Goal: Register for event/course

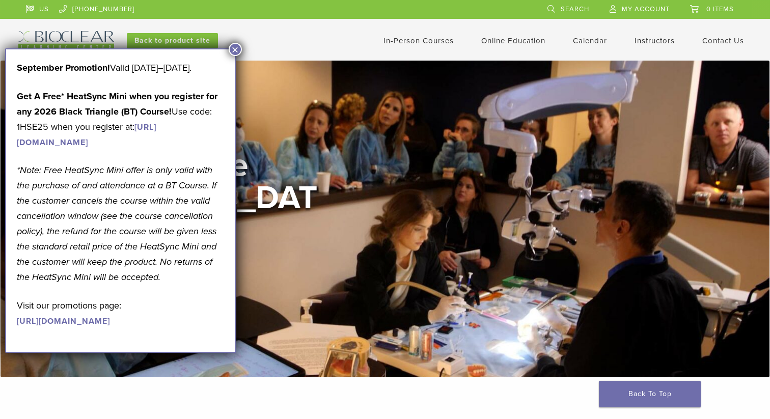
click at [237, 47] on button "×" at bounding box center [235, 49] width 13 height 13
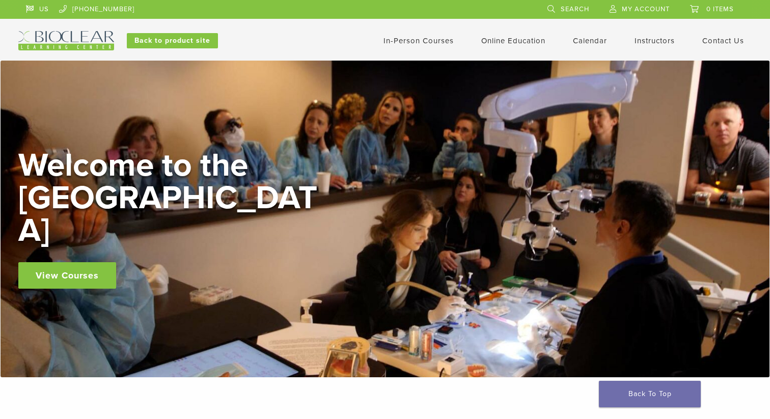
click at [434, 43] on link "In-Person Courses" at bounding box center [419, 40] width 70 height 9
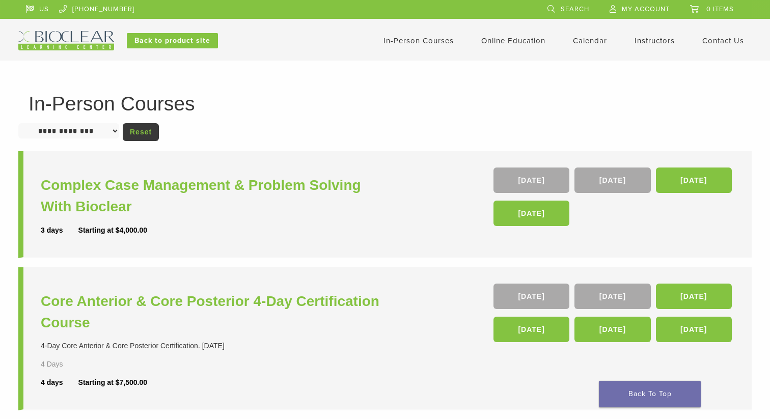
click at [119, 126] on select "**********" at bounding box center [68, 130] width 101 height 15
click at [501, 78] on link "Self Guided" at bounding box center [515, 80] width 62 height 22
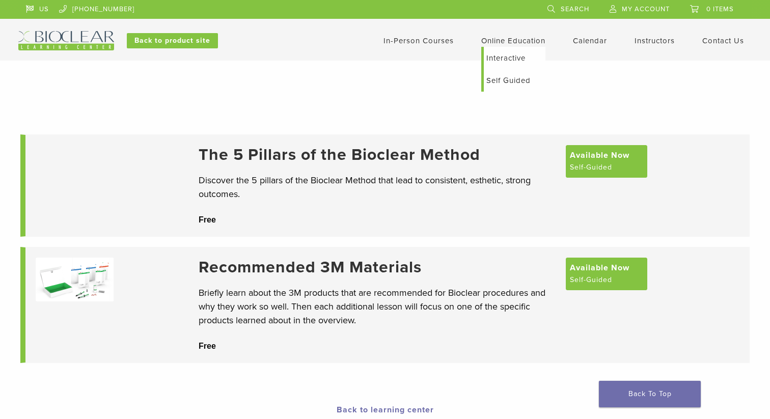
click at [509, 63] on link "Interactive" at bounding box center [515, 58] width 62 height 22
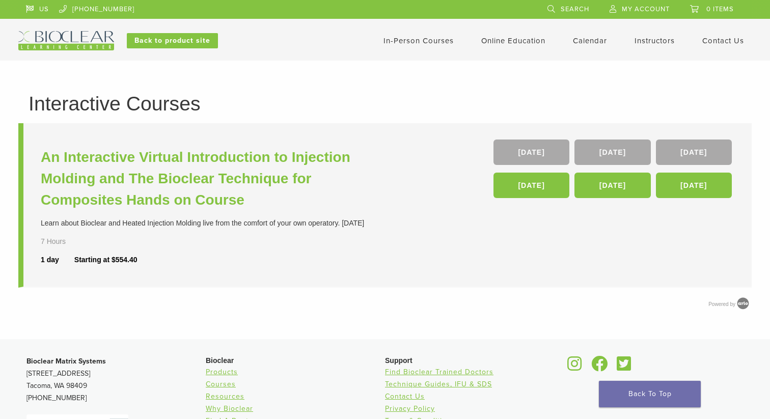
click at [431, 39] on link "In-Person Courses" at bounding box center [419, 40] width 70 height 9
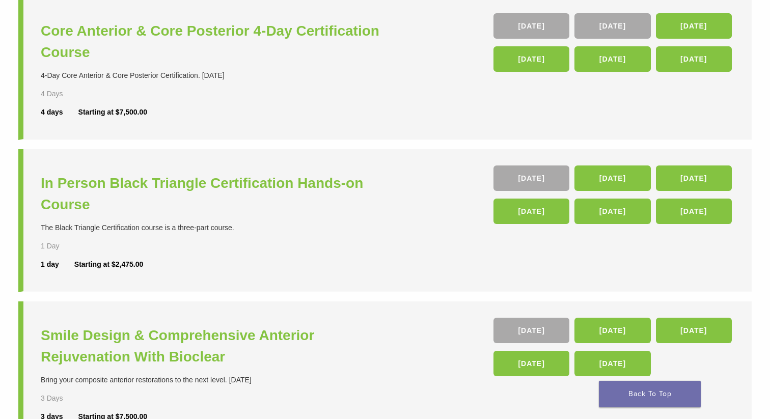
scroll to position [85, 0]
